Goal: Information Seeking & Learning: Learn about a topic

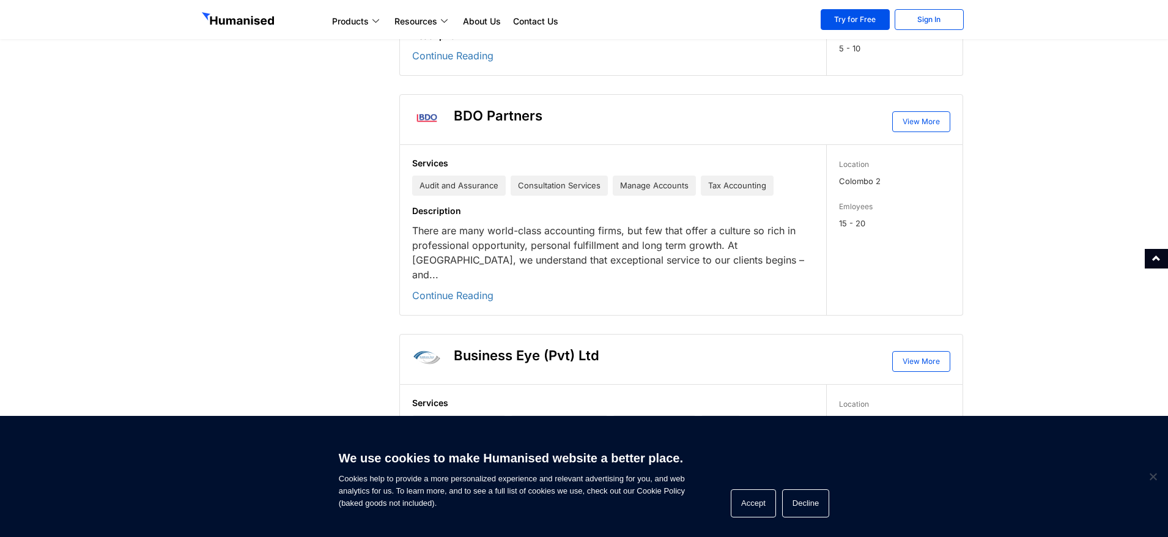
scroll to position [2323, 0]
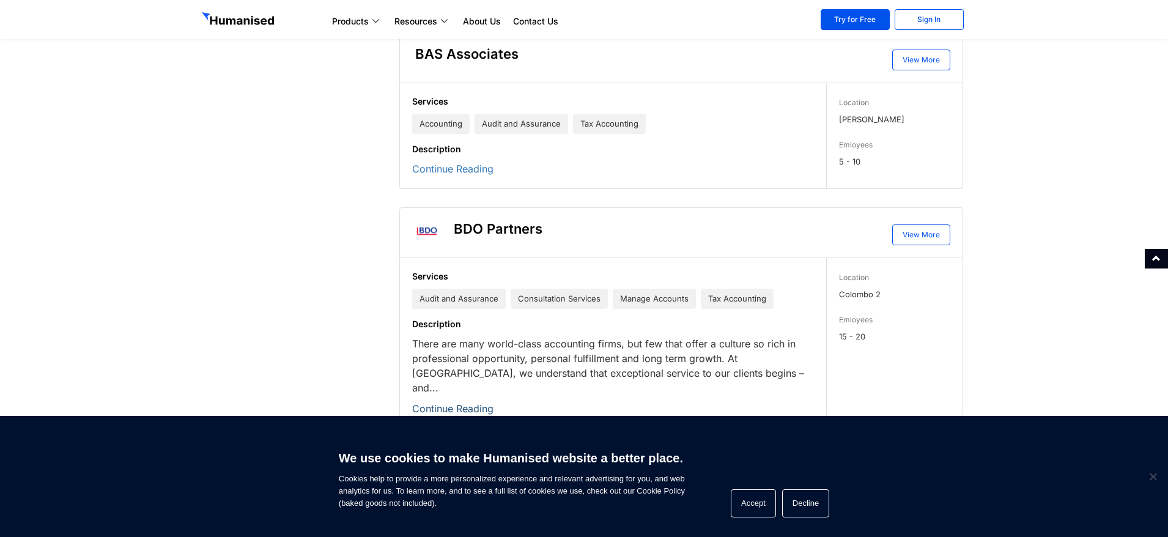
click at [470, 402] on link "Continue Reading" at bounding box center [452, 408] width 81 height 12
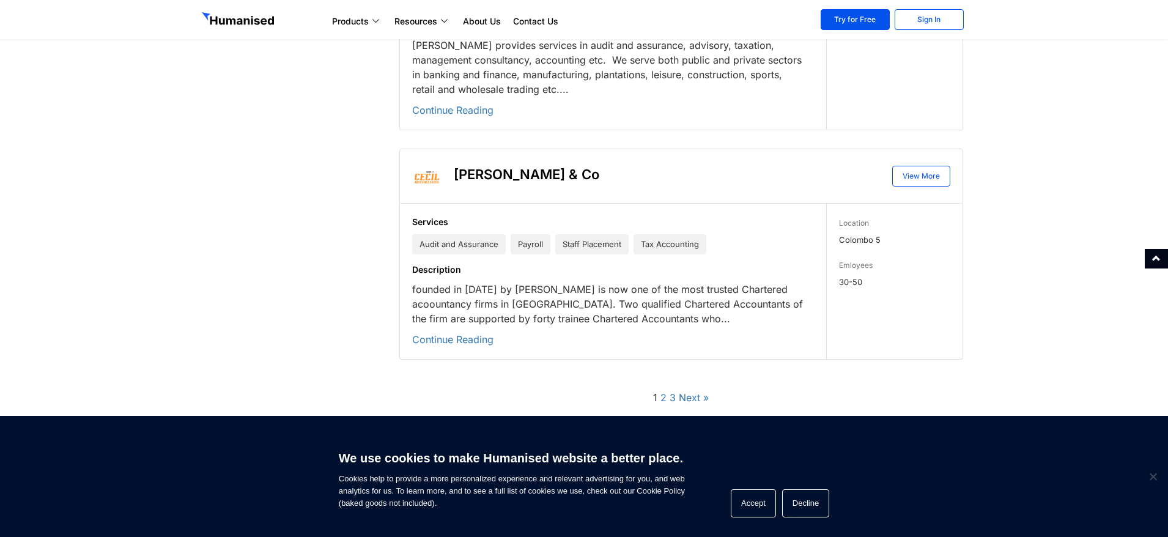
scroll to position [3483, 0]
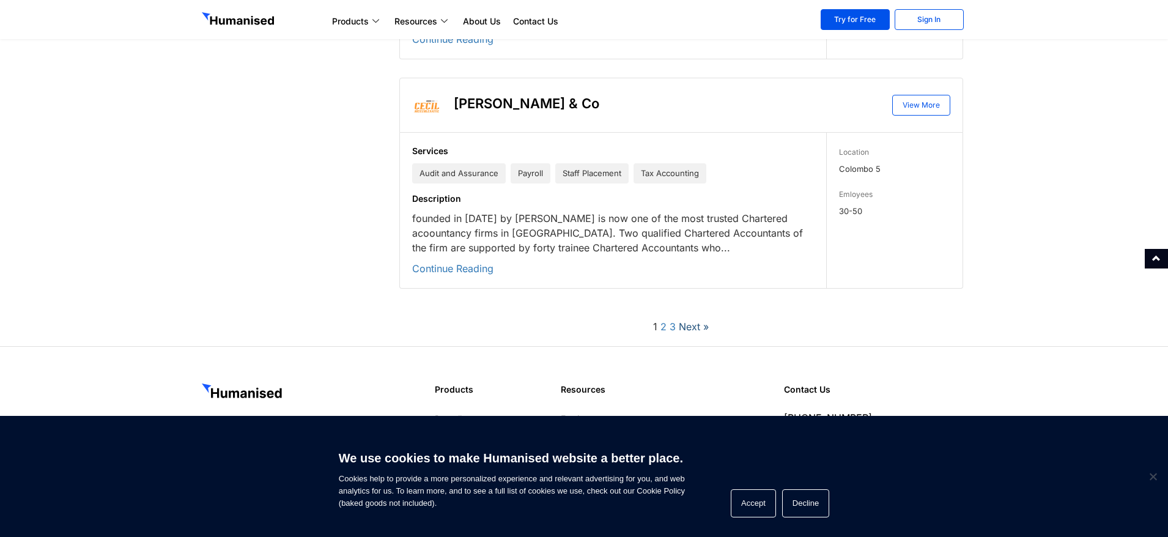
click at [692, 320] on link "Next »" at bounding box center [694, 326] width 30 height 12
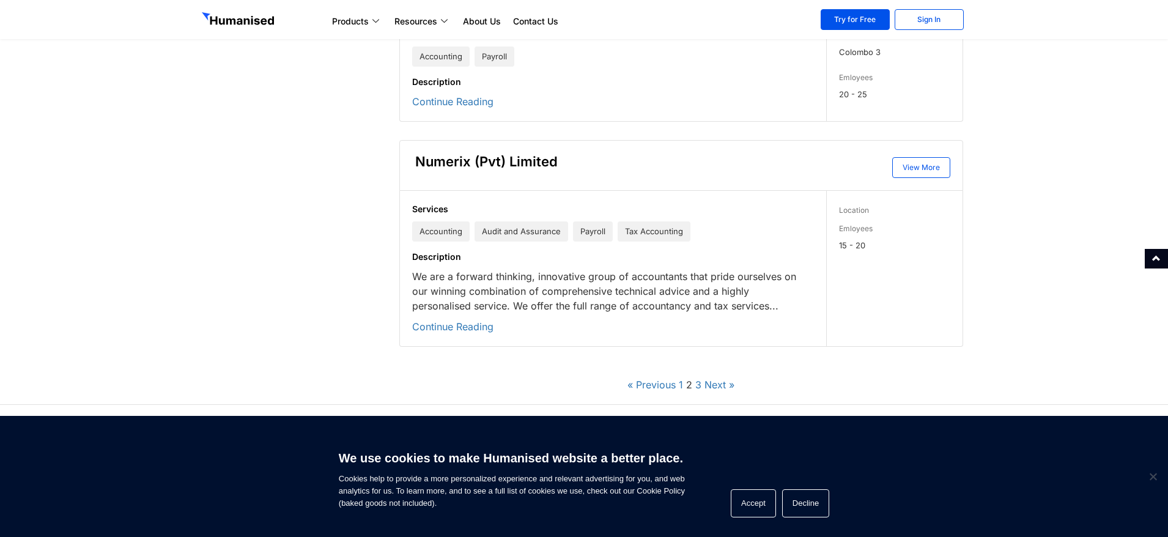
scroll to position [3674, 0]
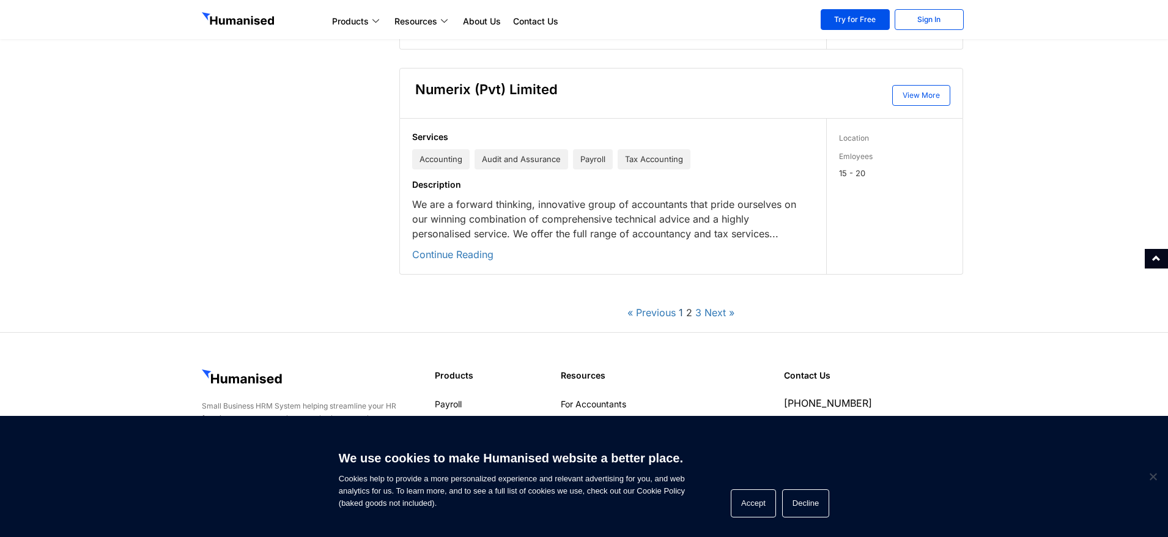
click at [681, 306] on link "1" at bounding box center [681, 312] width 4 height 12
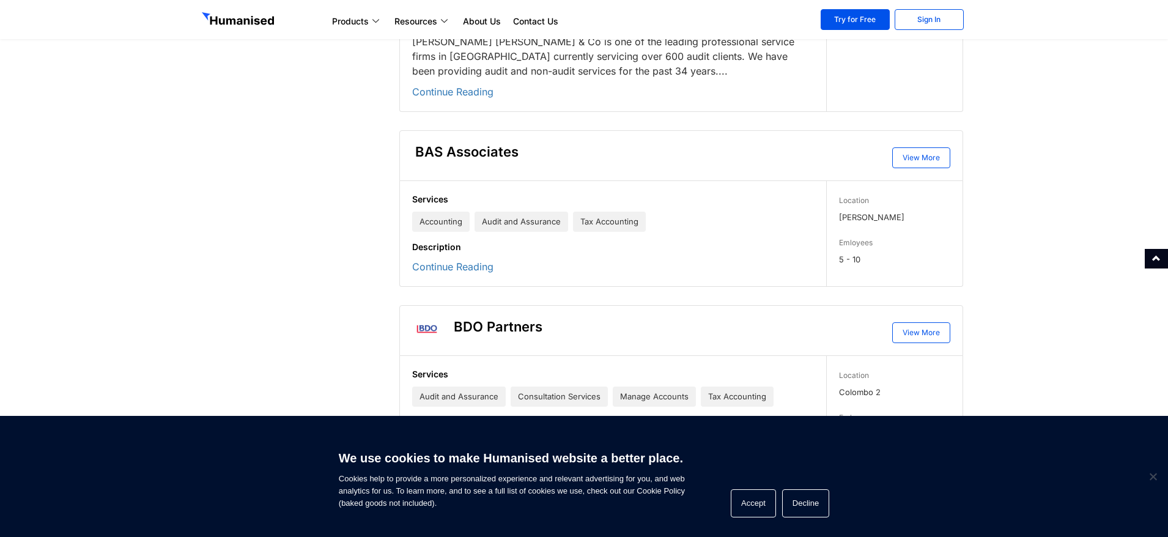
scroll to position [2446, 0]
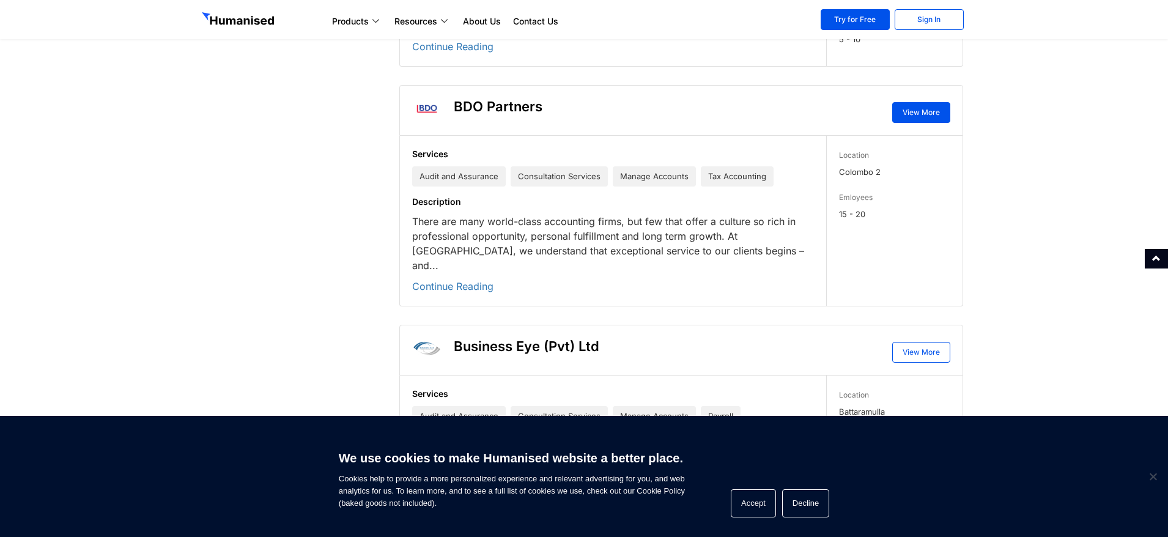
click at [912, 102] on link "View More" at bounding box center [921, 112] width 58 height 21
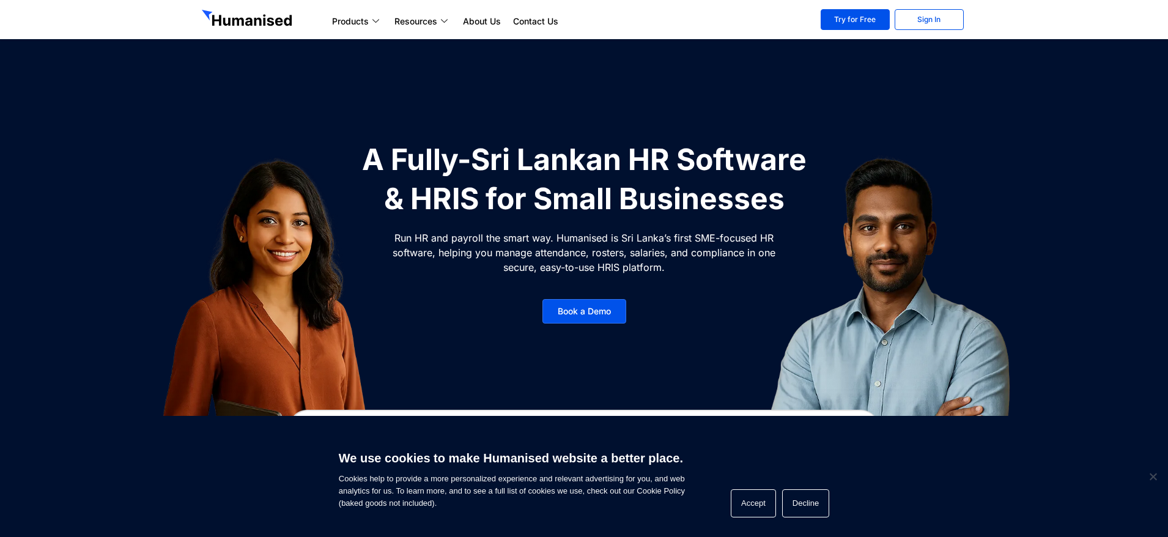
click at [544, 160] on h1 "A Fully-Sri Lankan HR Software & HRIS for Small Businesses" at bounding box center [584, 179] width 459 height 78
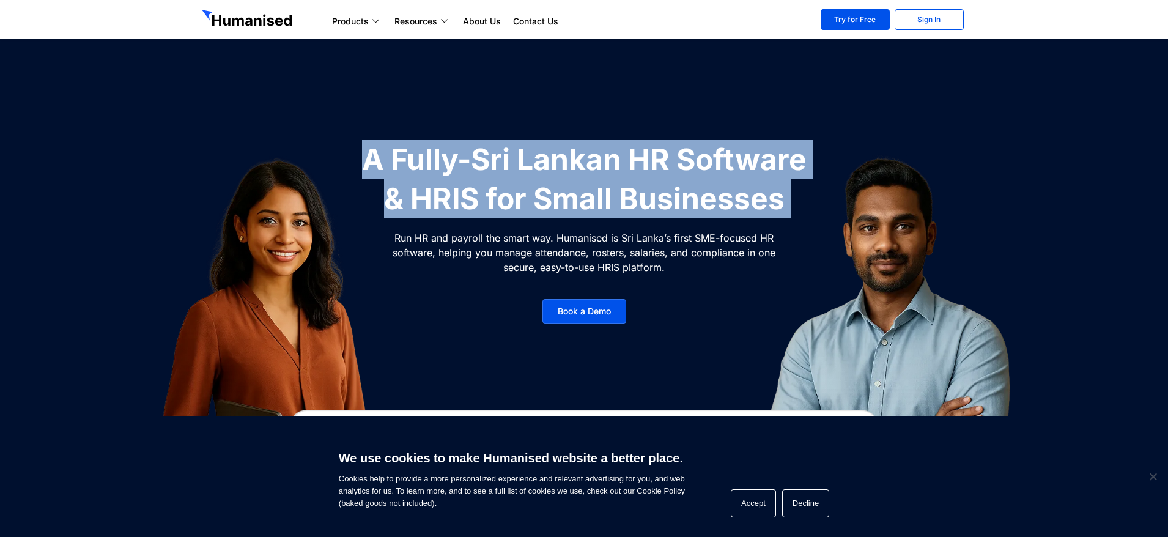
click at [544, 160] on h1 "A Fully-Sri Lankan HR Software & HRIS for Small Businesses" at bounding box center [584, 179] width 459 height 78
click at [728, 158] on img at bounding box center [890, 338] width 366 height 397
click at [625, 170] on h1 "A Fully-Sri Lankan HR Software & HRIS for Small Businesses" at bounding box center [584, 179] width 459 height 78
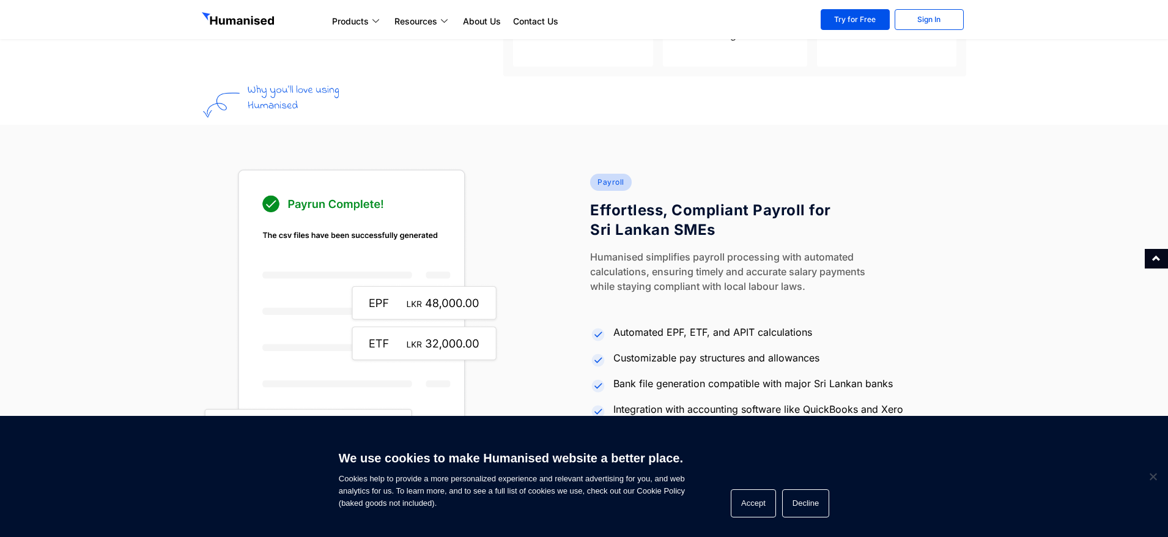
scroll to position [1345, 0]
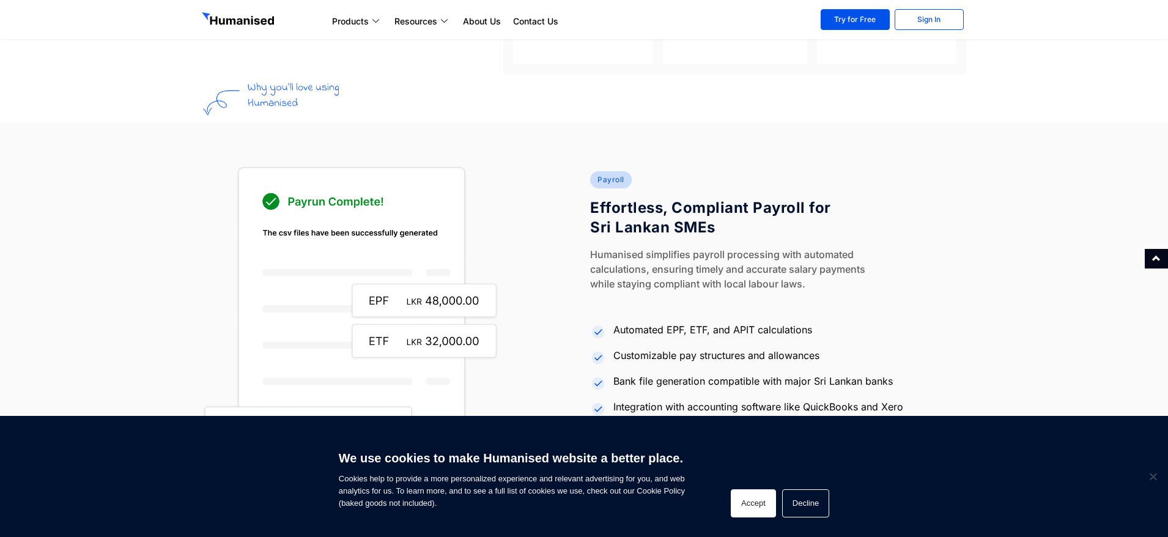
click at [748, 508] on button "Accept" at bounding box center [753, 503] width 45 height 28
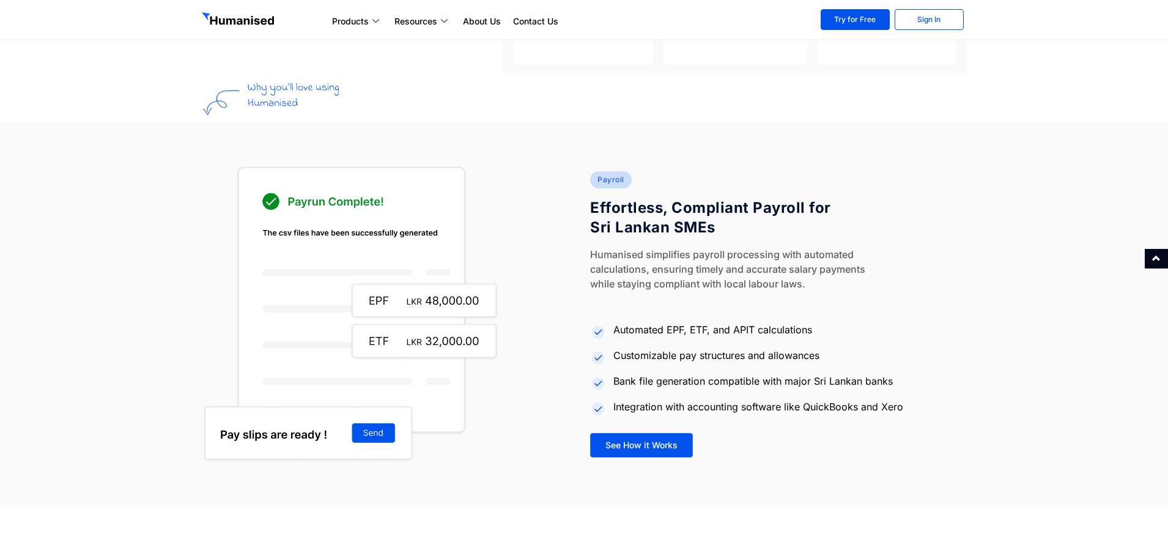
click at [656, 267] on p "Humanised simplifies payroll processing with automated calculations, ensuring t…" at bounding box center [739, 269] width 298 height 44
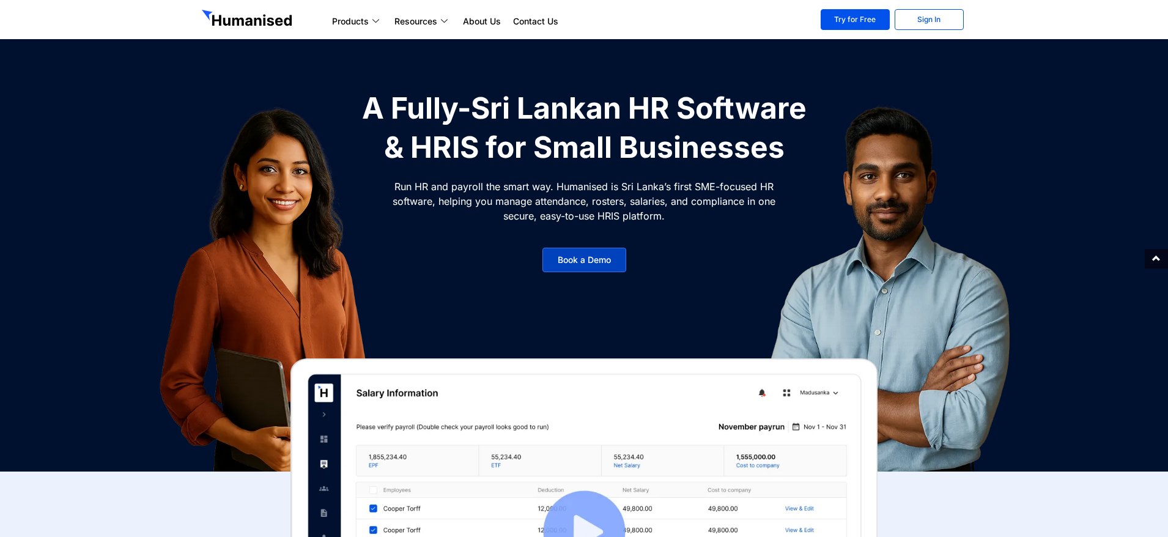
scroll to position [0, 0]
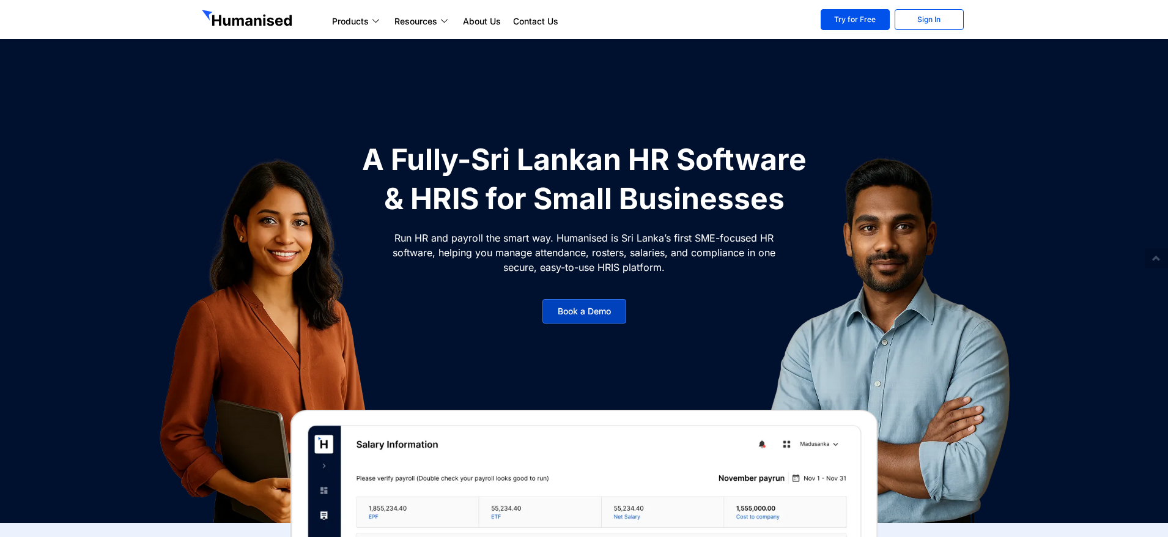
click at [584, 311] on span "Book a Demo" at bounding box center [584, 311] width 53 height 9
click at [665, 252] on div at bounding box center [889, 338] width 459 height 397
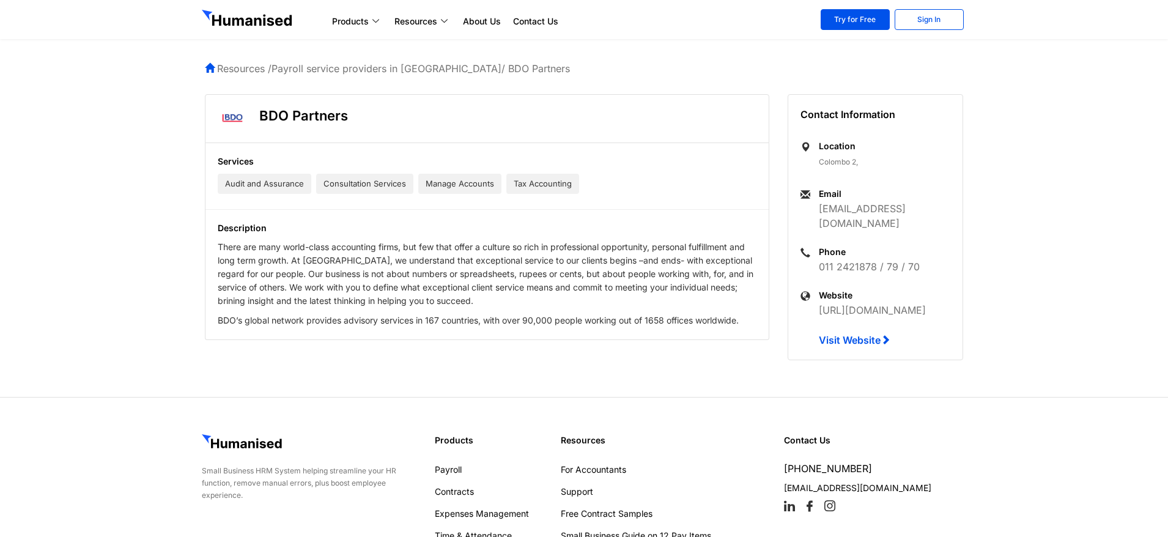
drag, startPoint x: 867, startPoint y: 309, endPoint x: 820, endPoint y: 296, distance: 49.0
click at [820, 303] on p "https://www.bdo.lk/en-gb/home" at bounding box center [884, 310] width 131 height 15
click at [122, 352] on section "BDO Partners Services Audit and Assurance Consultation Services Manage Accounts…" at bounding box center [584, 227] width 1168 height 266
